Goal: Task Accomplishment & Management: Manage account settings

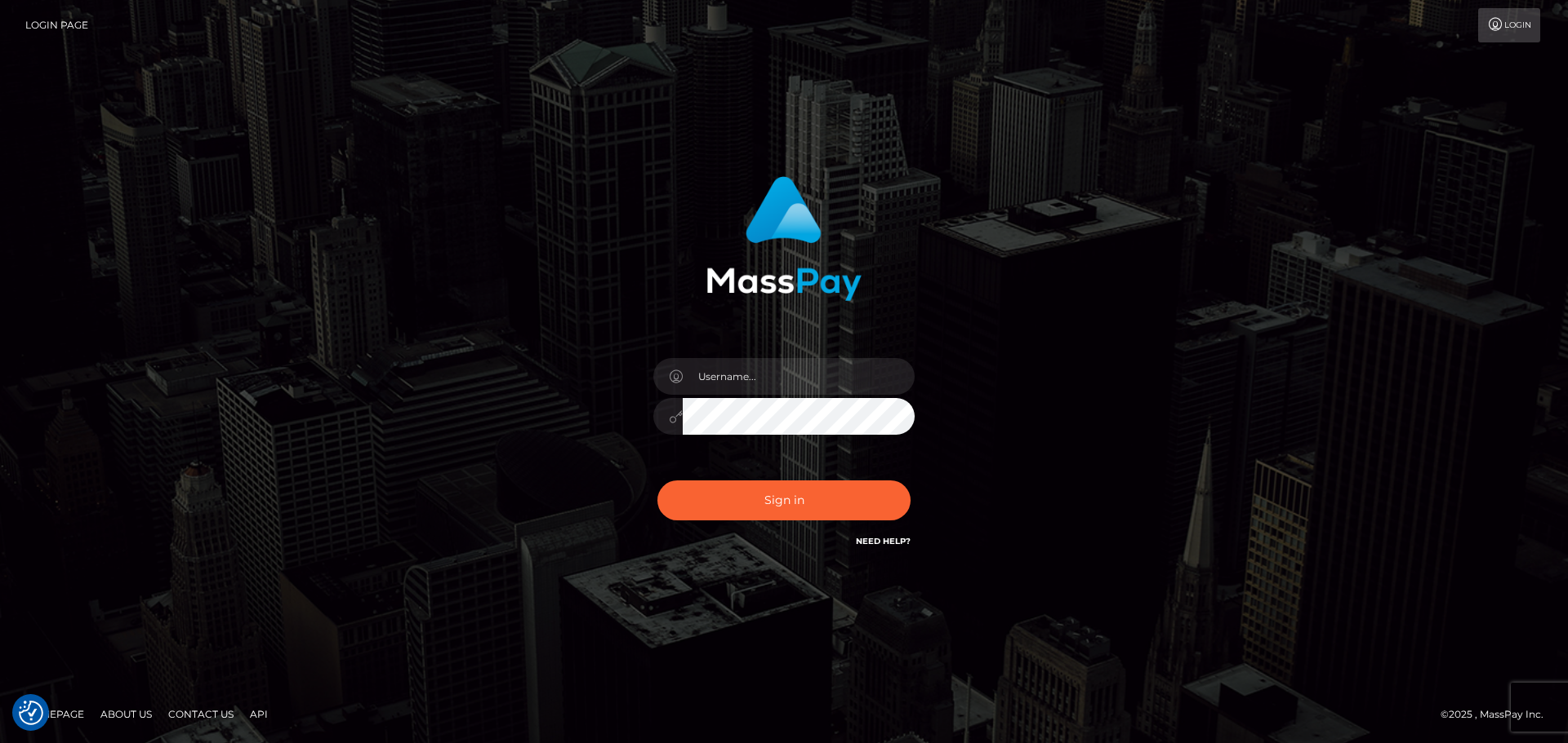
click at [790, 396] on div at bounding box center [784, 408] width 286 height 125
click at [781, 386] on input "text" at bounding box center [799, 377] width 232 height 37
type input "dmitry.ts"
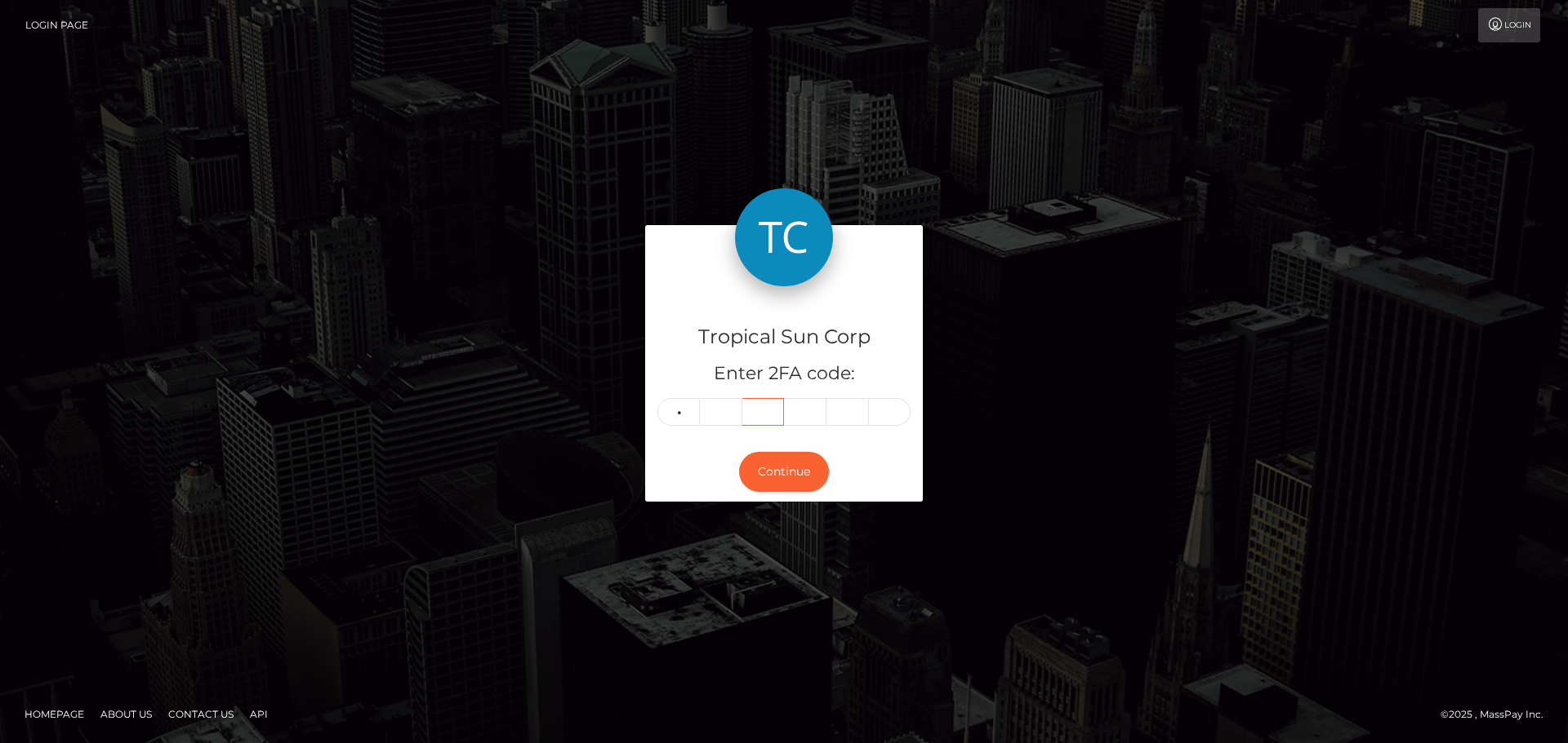
type input "2"
type input "6"
type input "9"
type input "0"
type input "7"
